Goal: Navigation & Orientation: Find specific page/section

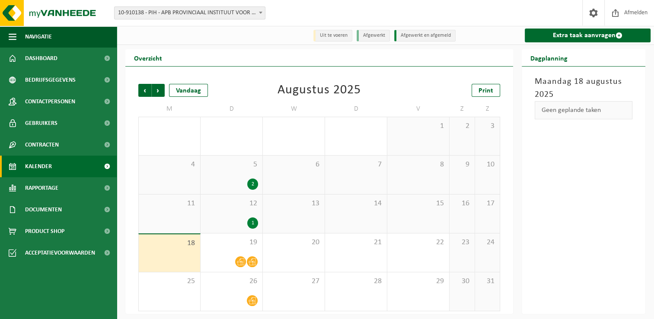
click at [304, 96] on div "Augustus 2025" at bounding box center [319, 90] width 83 height 13
click at [76, 61] on link "Dashboard" at bounding box center [58, 59] width 117 height 22
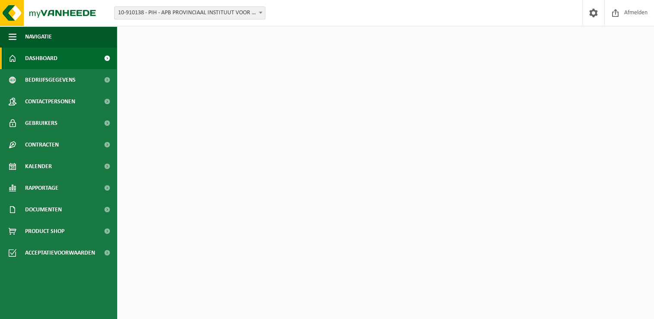
click at [150, 203] on div "Download nu de Vanheede+ app! Verberg Certificaten & attesten Bekijk uw certifi…" at bounding box center [385, 179] width 533 height 307
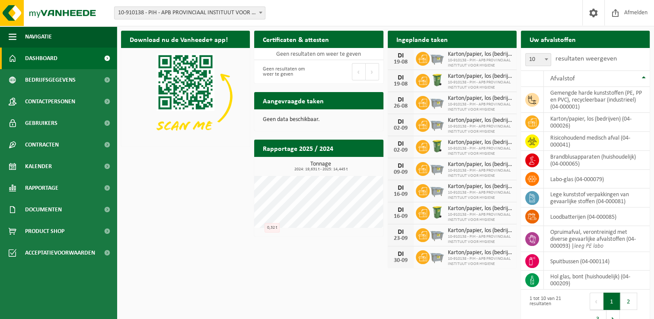
click at [225, 155] on div "Download nu de Vanheede+ app! Verberg Certificaten & attesten Bekijk uw certifi…" at bounding box center [385, 179] width 533 height 307
click at [184, 180] on div "Download nu de Vanheede+ app! Verberg Certificaten & attesten Bekijk uw certifi…" at bounding box center [385, 179] width 533 height 307
click at [197, 183] on div "Download nu de Vanheede+ app! Verberg Certificaten & attesten Bekijk uw certifi…" at bounding box center [385, 179] width 533 height 307
click at [199, 163] on div "Download nu de Vanheede+ app! Verberg Certificaten & attesten Bekijk uw certifi…" at bounding box center [385, 179] width 533 height 307
click at [189, 278] on div "Download nu de Vanheede+ app! Verberg Certificaten & attesten Bekijk uw certifi…" at bounding box center [385, 179] width 533 height 307
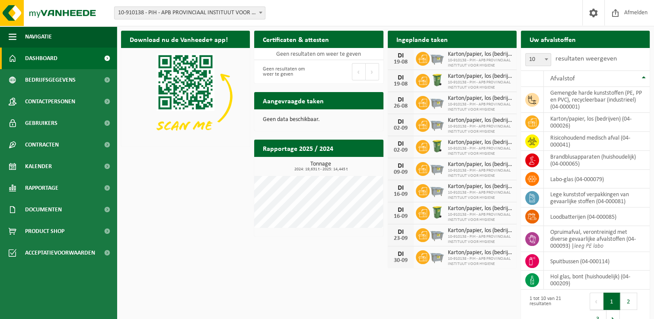
click at [191, 236] on div "Download nu de Vanheede+ app! Verberg Certificaten & attesten Bekijk uw certifi…" at bounding box center [385, 179] width 533 height 307
click at [206, 207] on div "Download nu de Vanheede+ app! Verberg Certificaten & attesten Bekijk uw certifi…" at bounding box center [385, 179] width 533 height 307
click at [187, 250] on div "Download nu de Vanheede+ app! Verberg Certificaten & attesten Bekijk uw certifi…" at bounding box center [385, 179] width 533 height 307
click at [211, 195] on div "Download nu de Vanheede+ app! Verberg Certificaten & attesten Bekijk uw certifi…" at bounding box center [385, 179] width 533 height 307
click at [216, 236] on div "Download nu de Vanheede+ app! Verberg Certificaten & attesten Bekijk uw certifi…" at bounding box center [385, 179] width 533 height 307
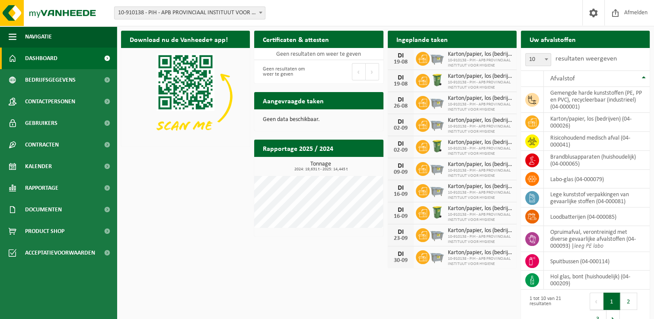
click at [175, 179] on div "Download nu de Vanheede+ app! Verberg Certificaten & attesten Bekijk uw certifi…" at bounding box center [385, 179] width 533 height 307
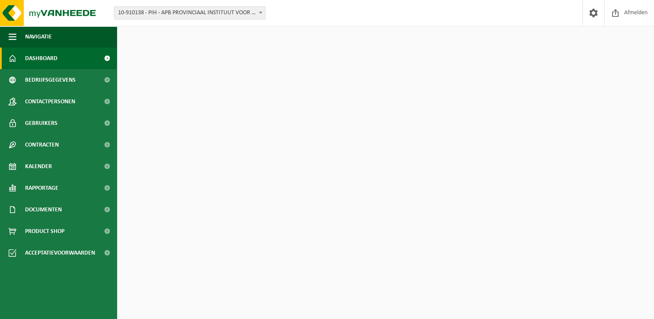
click at [166, 234] on div "Download nu de Vanheede+ app! Verberg Certificaten & attesten Bekijk uw certifi…" at bounding box center [385, 179] width 533 height 307
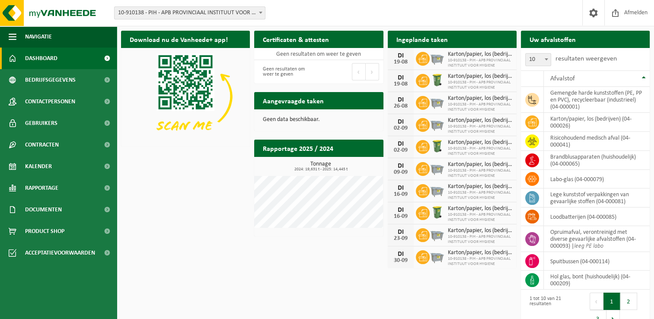
click at [228, 243] on div "Download nu de Vanheede+ app! Verberg Certificaten & attesten Bekijk uw certifi…" at bounding box center [385, 179] width 533 height 307
click at [221, 204] on div "Download nu de Vanheede+ app! Verberg Certificaten & attesten Bekijk uw certifi…" at bounding box center [385, 179] width 533 height 307
click at [206, 199] on div "Download nu de Vanheede+ app! Verberg Certificaten & attesten Bekijk uw certifi…" at bounding box center [385, 179] width 533 height 307
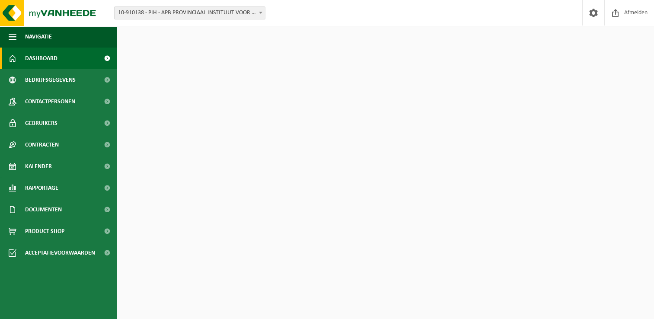
click at [182, 219] on div "Download nu de Vanheede+ app! Verberg Certificaten & attesten Bekijk uw certifi…" at bounding box center [385, 179] width 533 height 307
